Goal: Find specific page/section: Find specific page/section

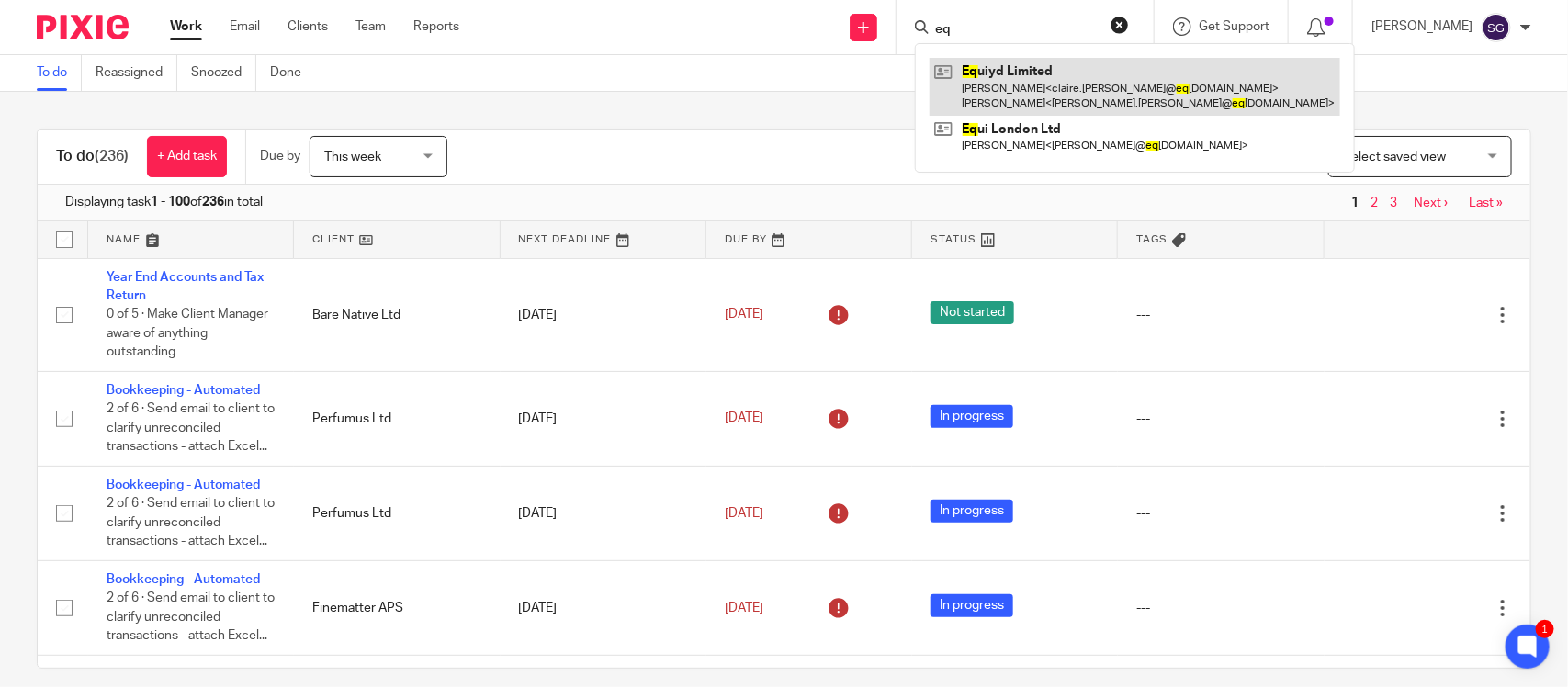
type input "eq"
click at [1011, 90] on link at bounding box center [1134, 86] width 411 height 57
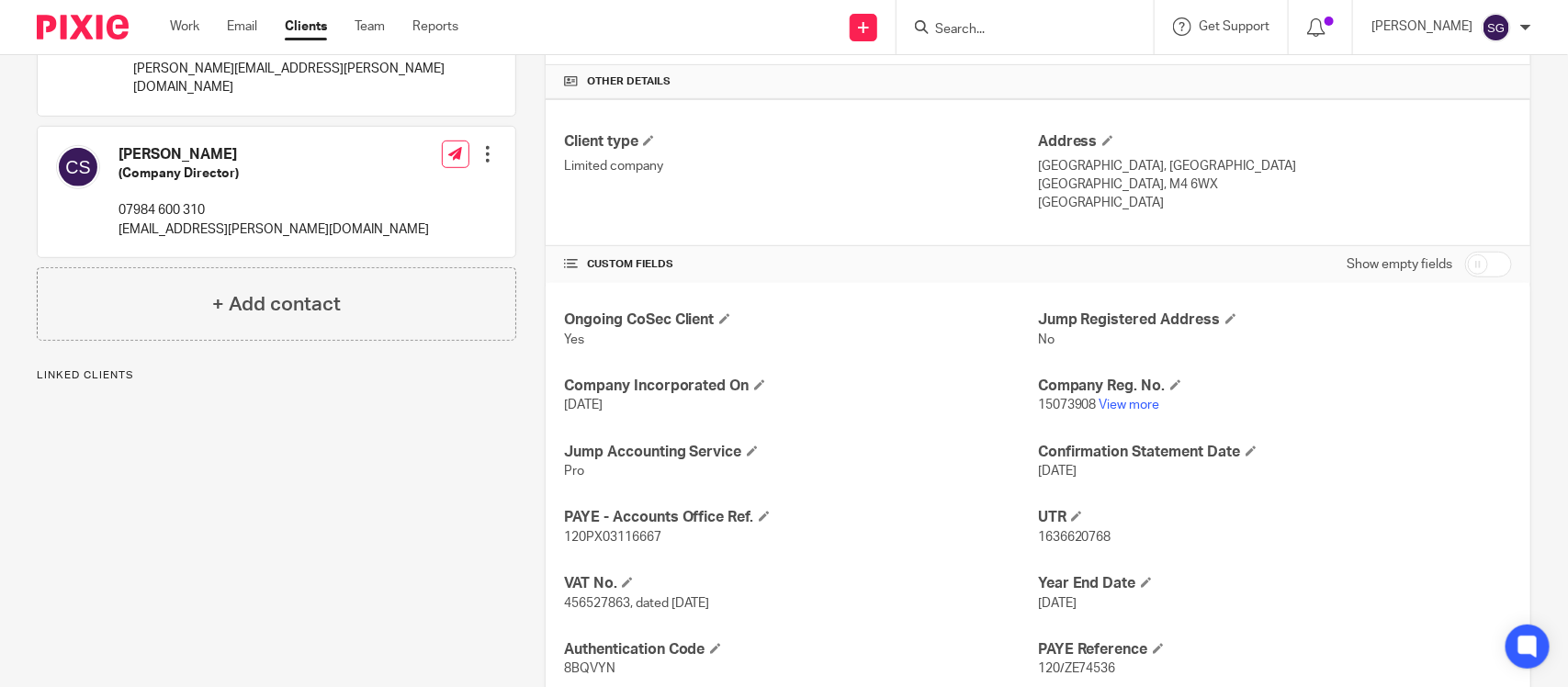
scroll to position [558, 0]
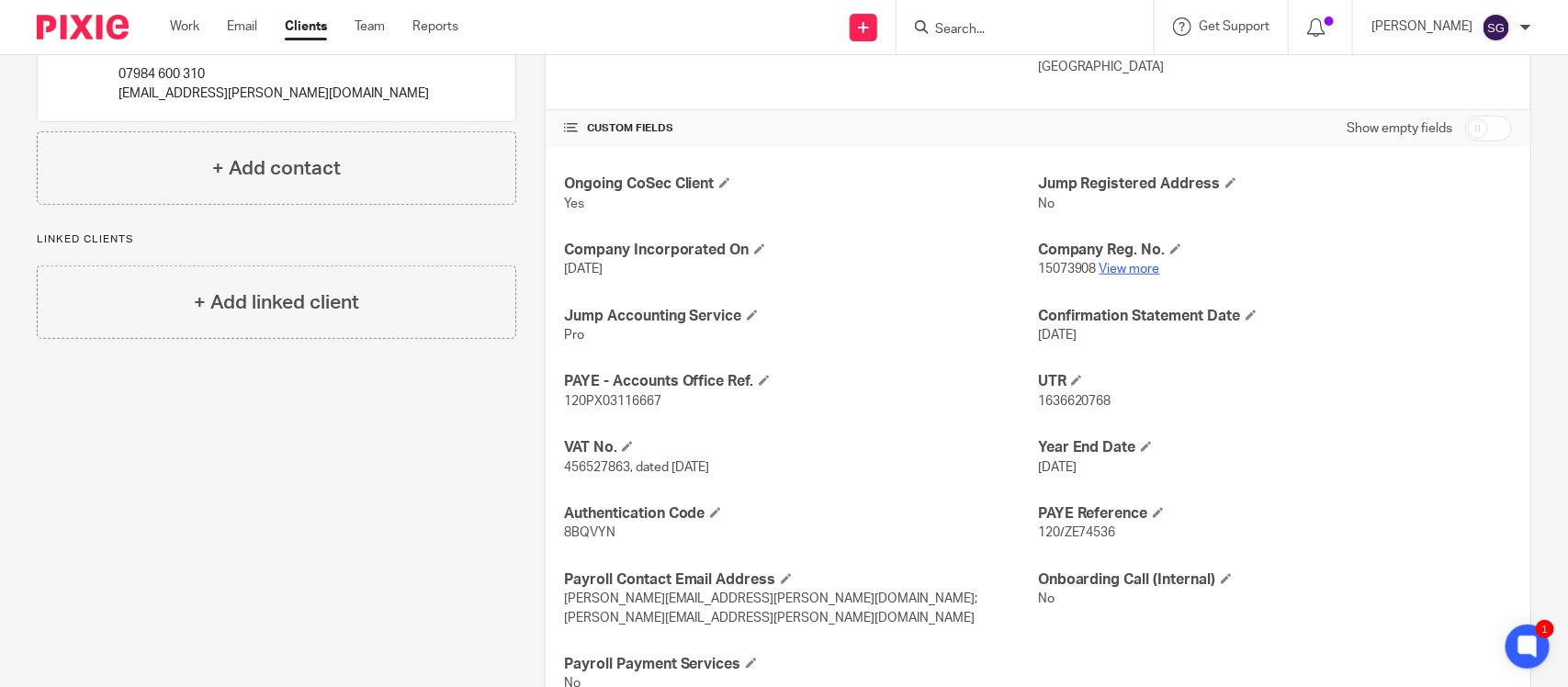
click at [1101, 263] on link "View more" at bounding box center [1129, 269] width 61 height 13
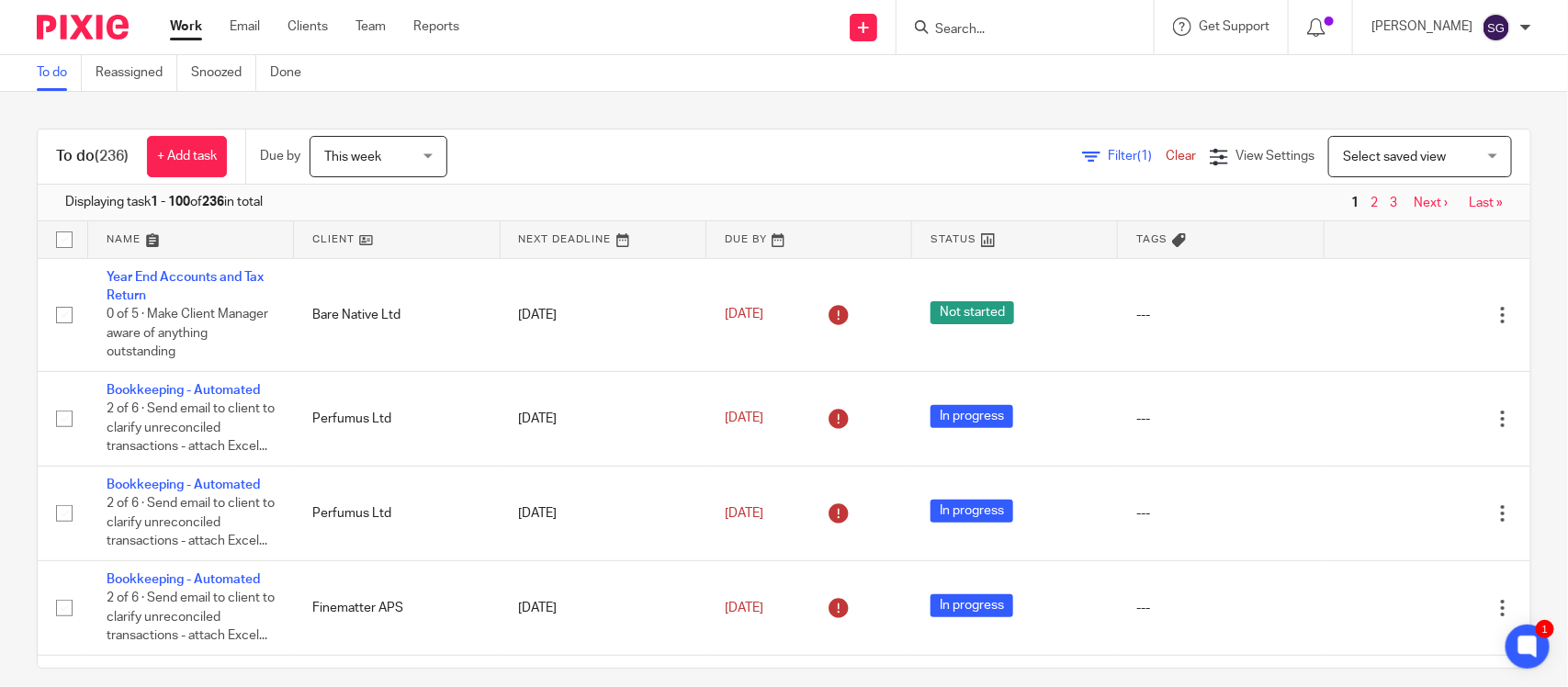
click at [938, 20] on form at bounding box center [1030, 27] width 196 height 23
click at [933, 28] on input "Search" at bounding box center [1016, 30] width 166 height 16
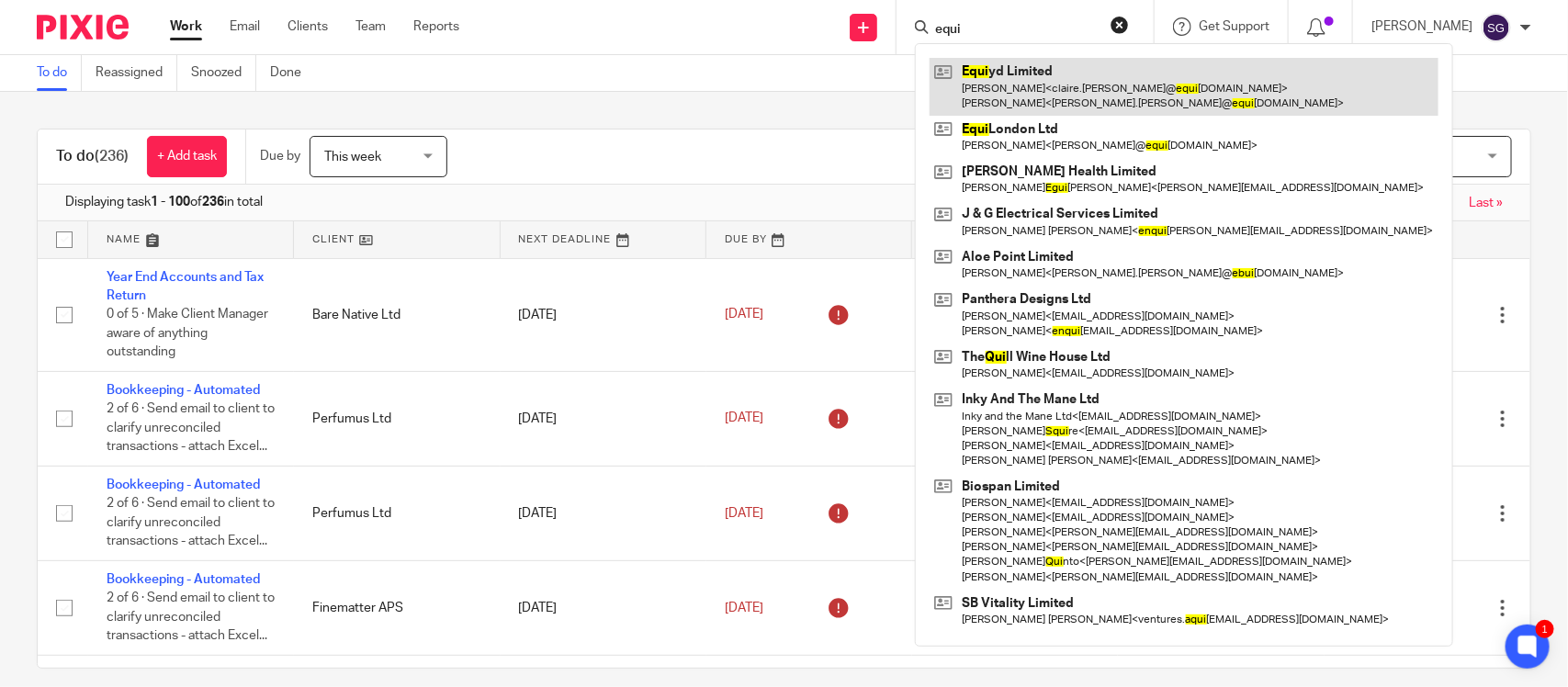
type input "equi"
click at [1020, 81] on link at bounding box center [1183, 86] width 509 height 57
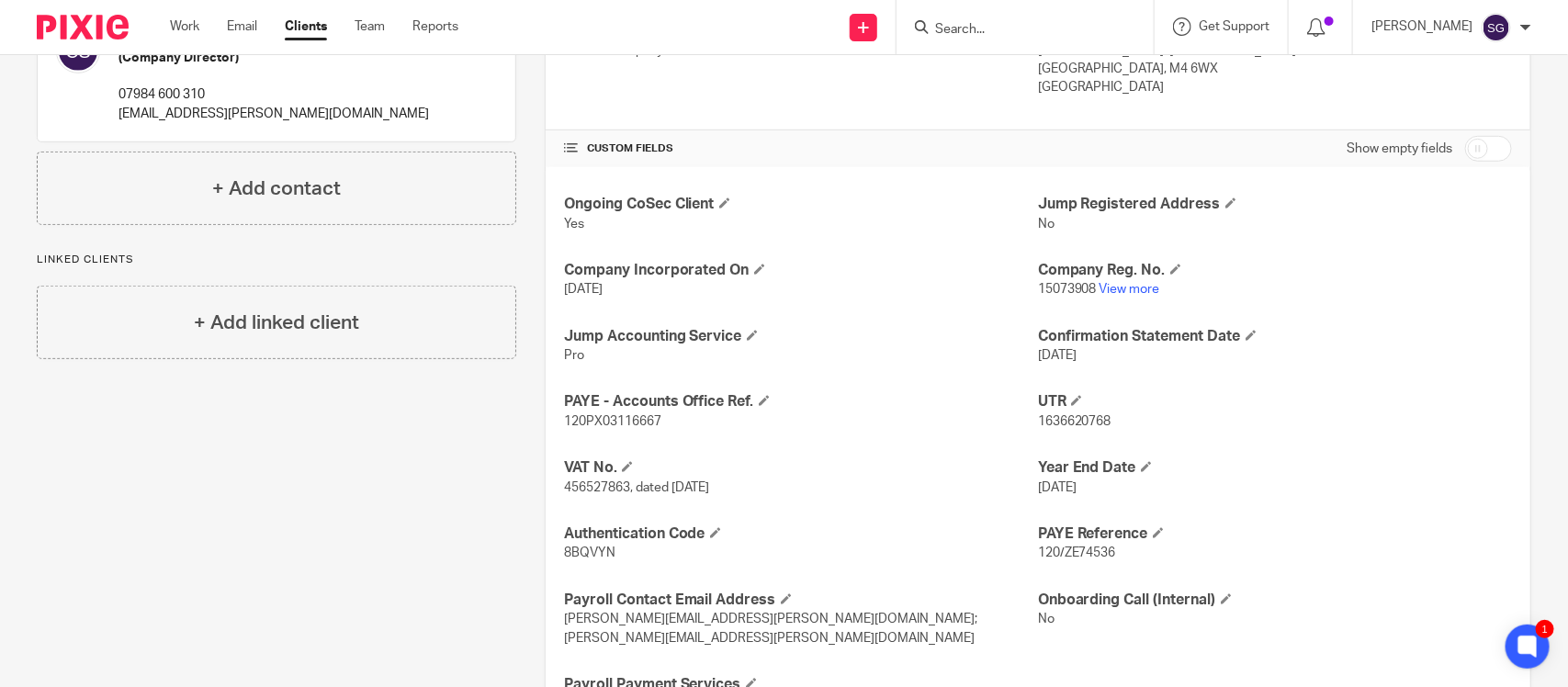
scroll to position [537, 0]
click at [938, 26] on input "Search" at bounding box center [1016, 30] width 166 height 16
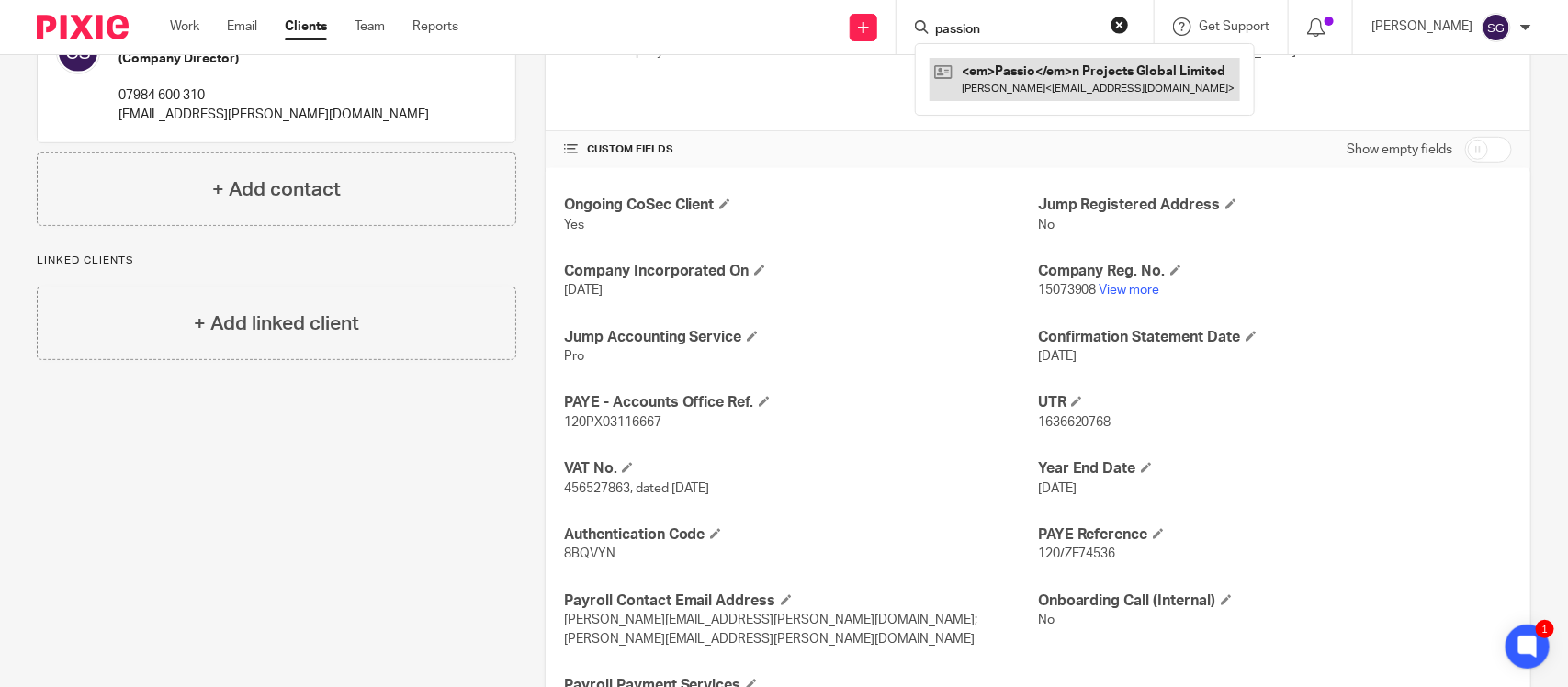
type input "passion"
click at [994, 63] on link at bounding box center [1084, 79] width 310 height 42
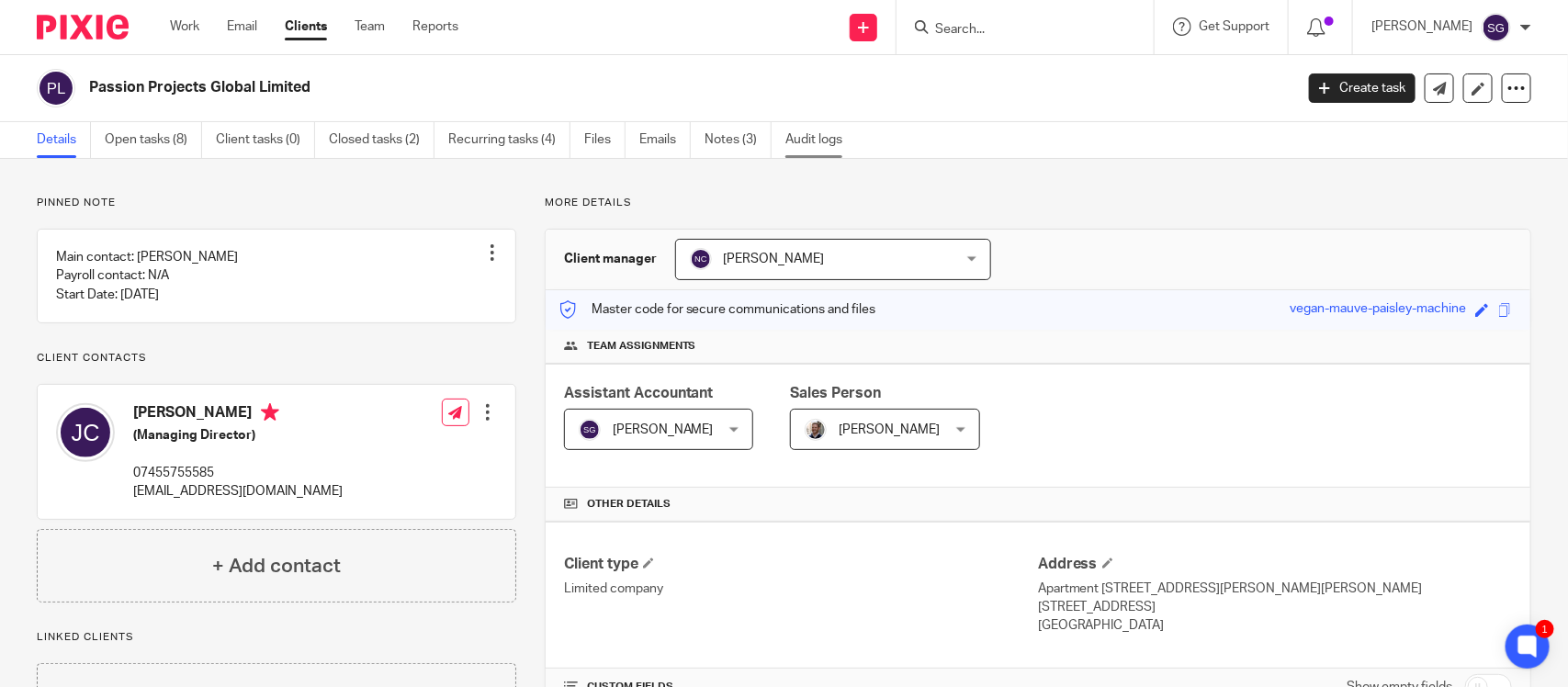
click at [785, 152] on link "Audit logs" at bounding box center [820, 140] width 70 height 36
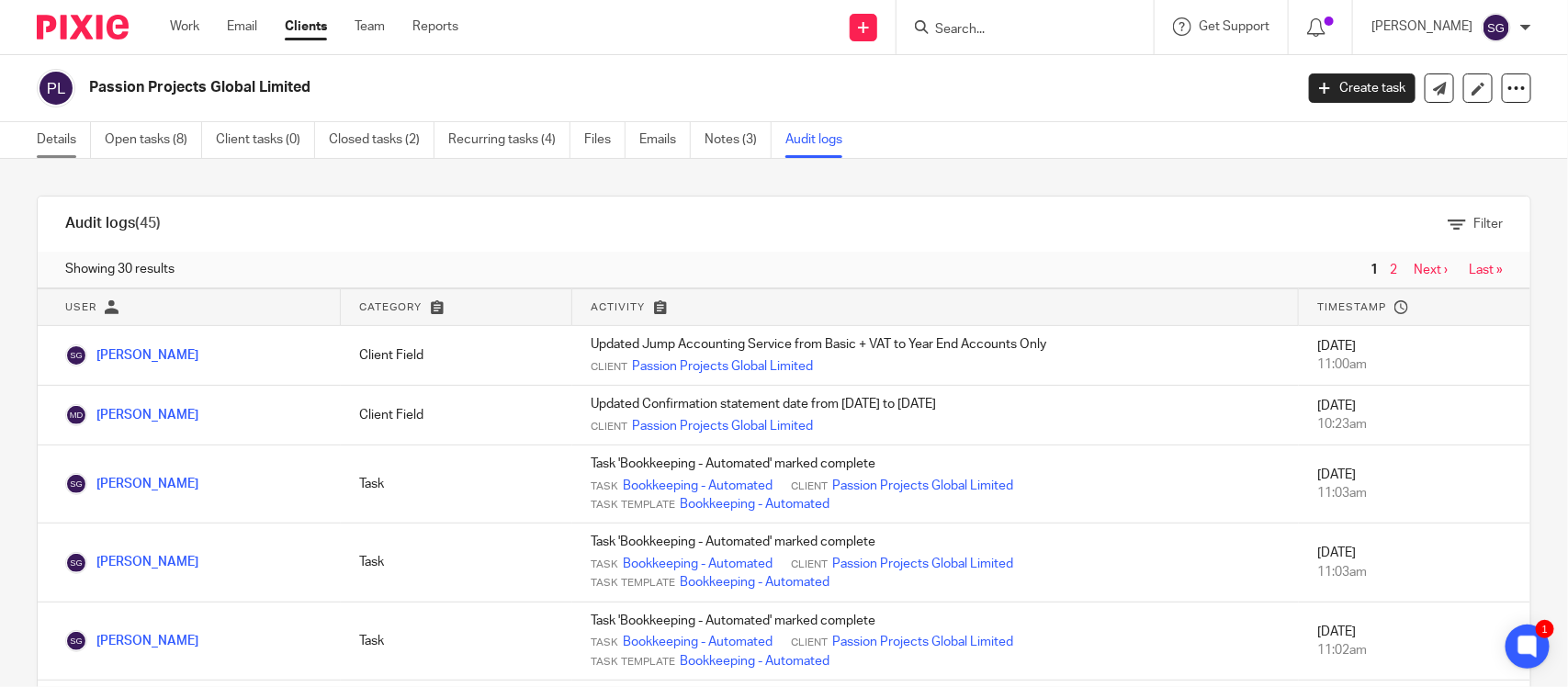
click at [63, 145] on link "Details" at bounding box center [64, 140] width 54 height 36
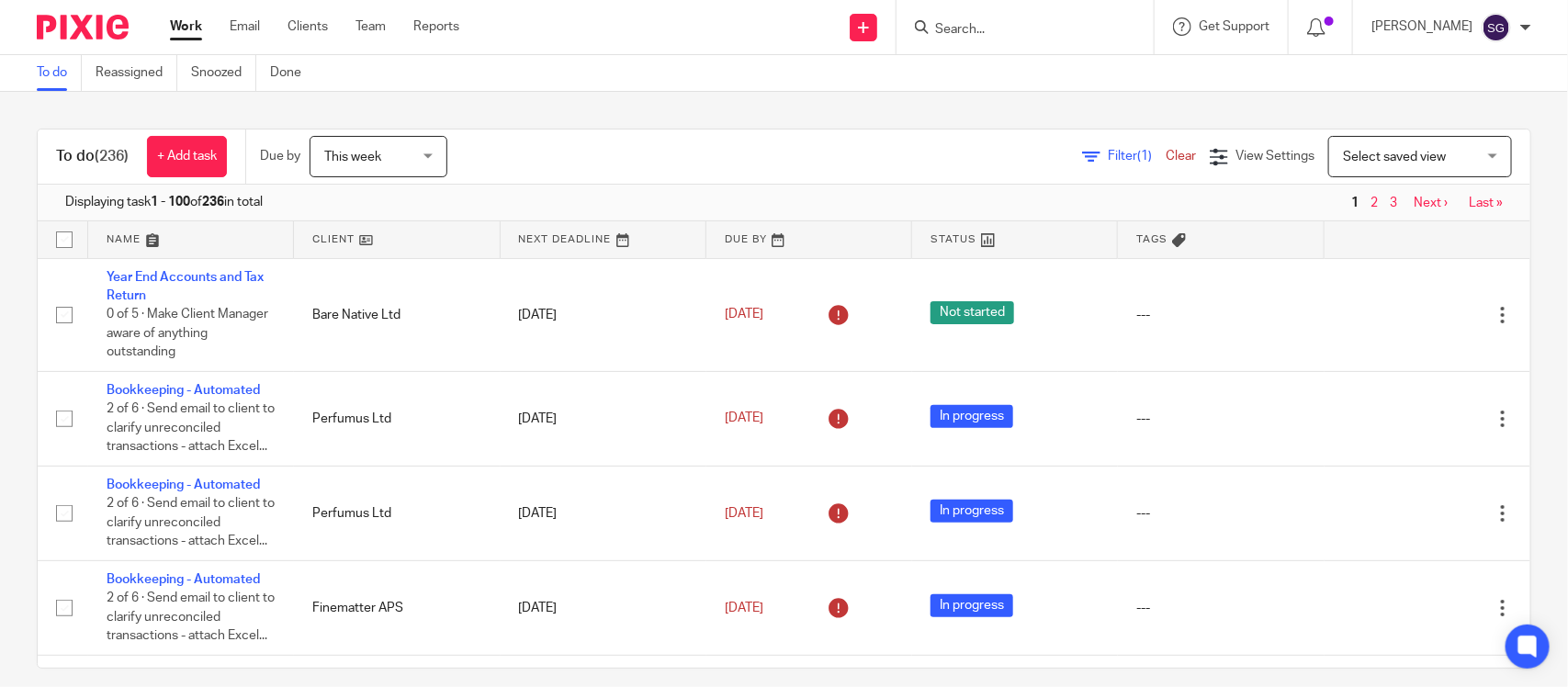
click at [933, 19] on form at bounding box center [1030, 27] width 196 height 23
click at [933, 29] on input "Search" at bounding box center [1016, 30] width 166 height 16
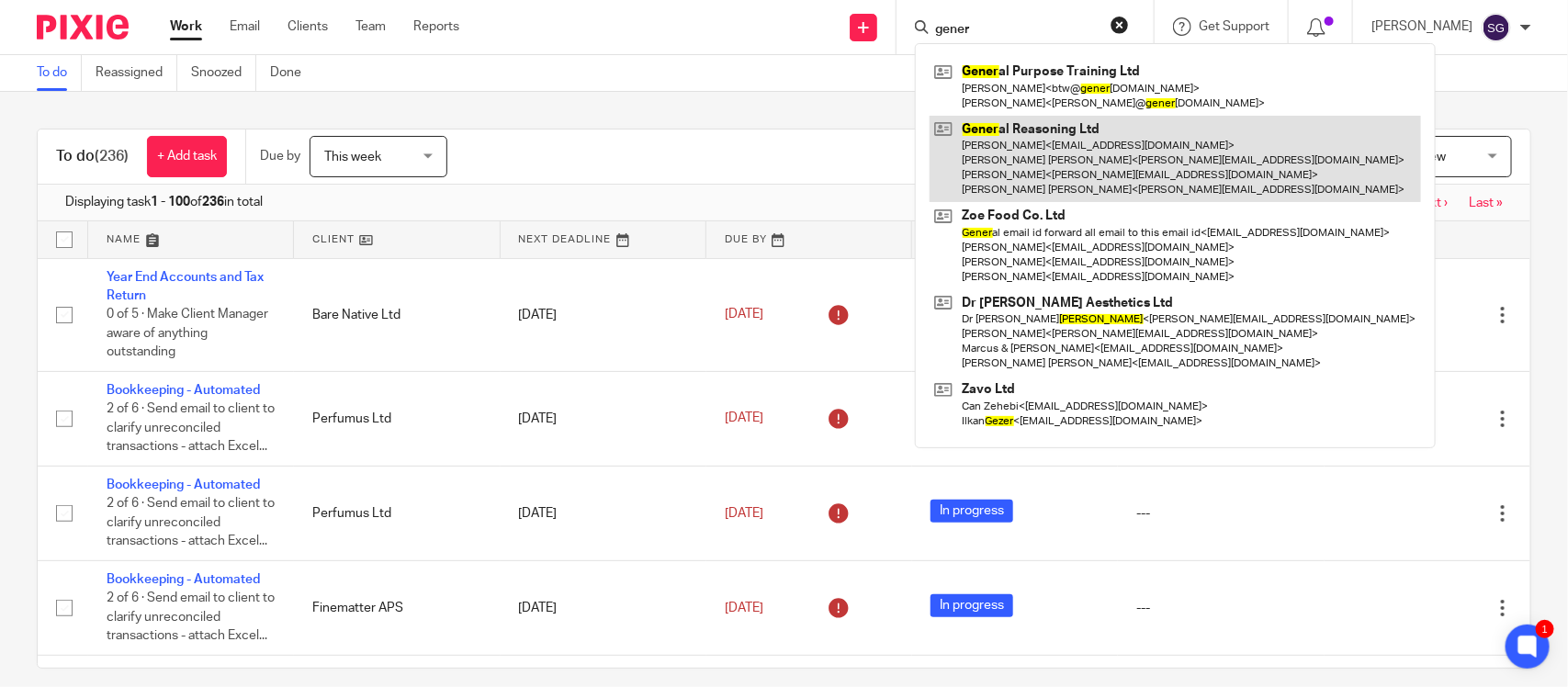
type input "gener"
click at [1039, 145] on link at bounding box center [1175, 159] width 492 height 88
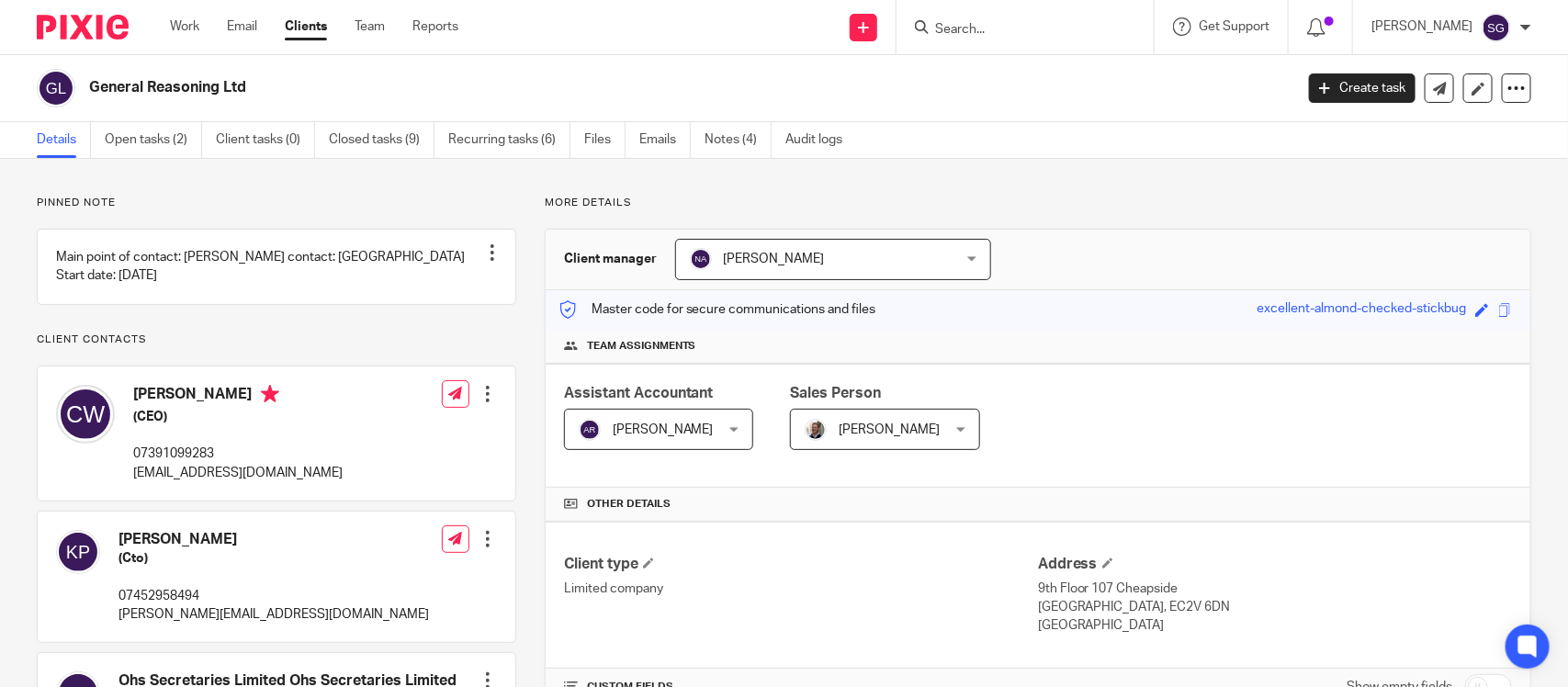
scroll to position [194, 0]
